Goal: Find specific page/section: Find specific page/section

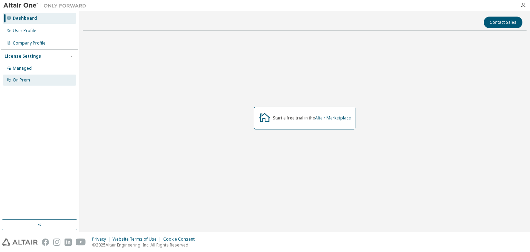
click at [37, 83] on div "On Prem" at bounding box center [39, 79] width 73 height 11
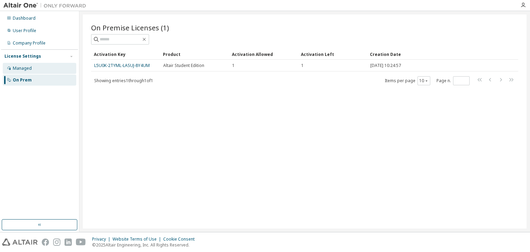
click at [50, 68] on div "Managed" at bounding box center [39, 68] width 73 height 11
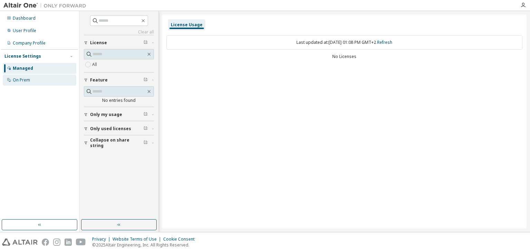
click at [48, 80] on div "On Prem" at bounding box center [39, 79] width 73 height 11
